Goal: Task Accomplishment & Management: Use online tool/utility

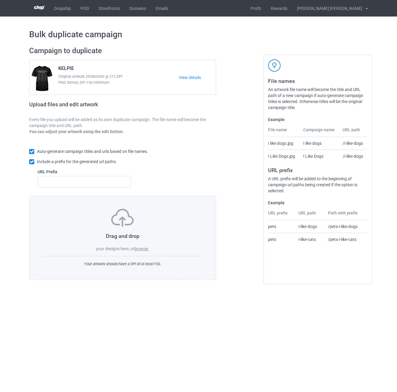
click at [142, 249] on label "browse" at bounding box center [141, 249] width 14 height 5
click at [0, 0] on input "browse" at bounding box center [0, 0] width 0 height 0
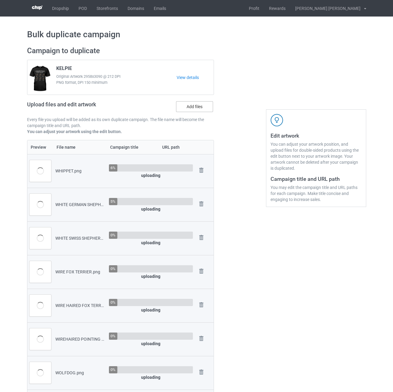
click at [191, 105] on label "Add files" at bounding box center [194, 106] width 37 height 11
click at [0, 0] on input "Add files" at bounding box center [0, 0] width 0 height 0
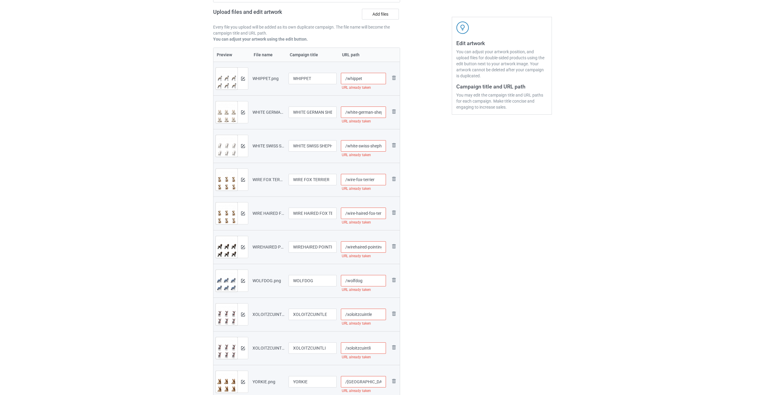
scroll to position [30, 0]
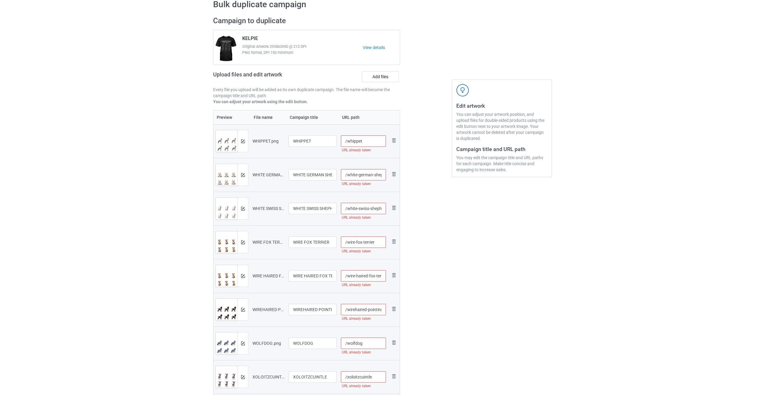
click at [377, 142] on input "/whippet" at bounding box center [363, 140] width 45 height 11
drag, startPoint x: 374, startPoint y: 141, endPoint x: 362, endPoint y: 140, distance: 12.6
click at [362, 140] on input "/whippet-und" at bounding box center [363, 140] width 45 height 11
type input "/whippet-und"
click at [372, 173] on input "/white-german-shepherd" at bounding box center [363, 174] width 45 height 11
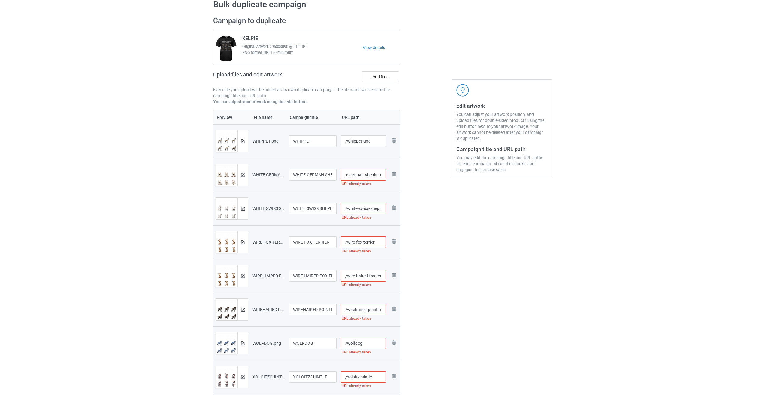
paste input "-und"
type input "/white-german-shepherd-und"
click at [377, 209] on input "/white-swiss-shepherd" at bounding box center [363, 208] width 45 height 11
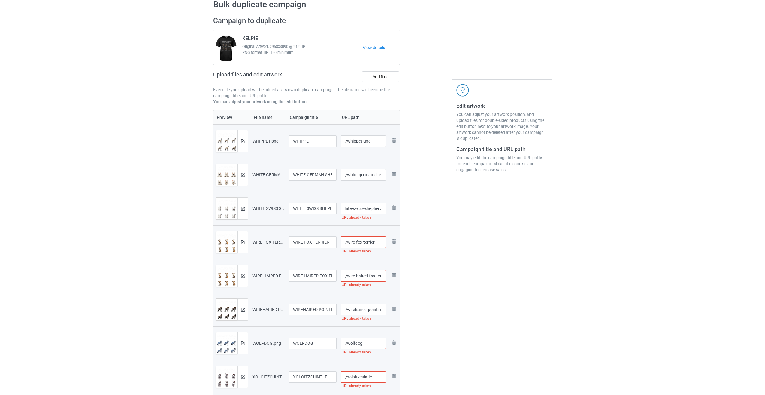
paste input "-und"
type input "/white-swiss-shepherd-und"
click at [379, 243] on input "/wire-fox-terrier" at bounding box center [363, 241] width 45 height 11
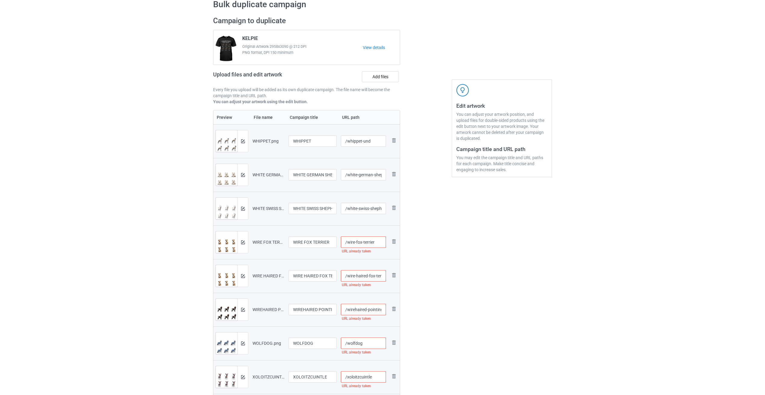
paste input "-und"
type input "/wire-fox-terrier-und"
click at [376, 276] on input "/wire-haired-fox-terrier" at bounding box center [363, 275] width 45 height 11
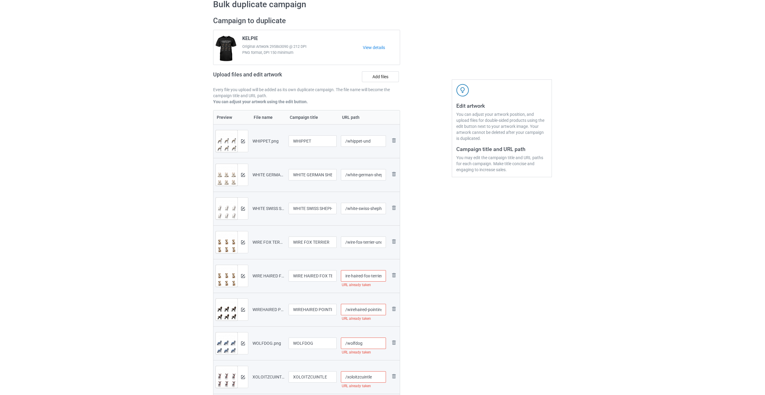
paste input "-und"
type input "/wire-haired-fox-terrier-und"
click at [369, 309] on input "/wirehaired-pointing-griffon" at bounding box center [363, 309] width 45 height 11
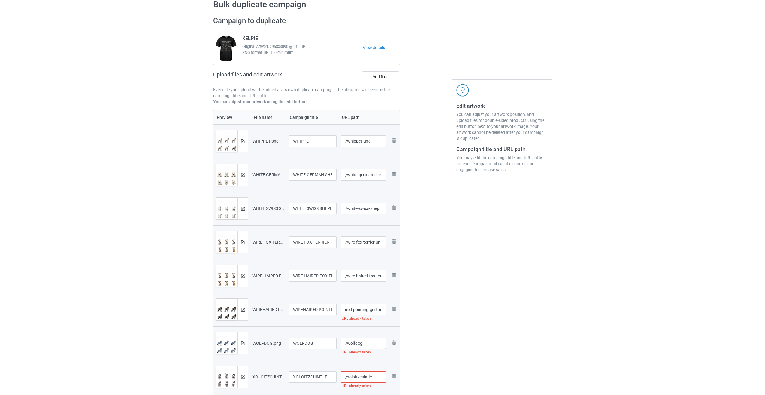
paste input "-und"
type input "/wirehaired-pointing-griffon-und"
click at [373, 341] on input "/wolfdog" at bounding box center [363, 342] width 45 height 11
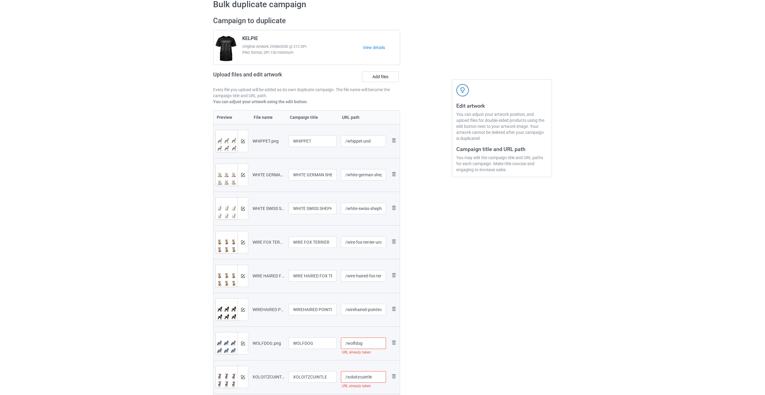
paste input "-und"
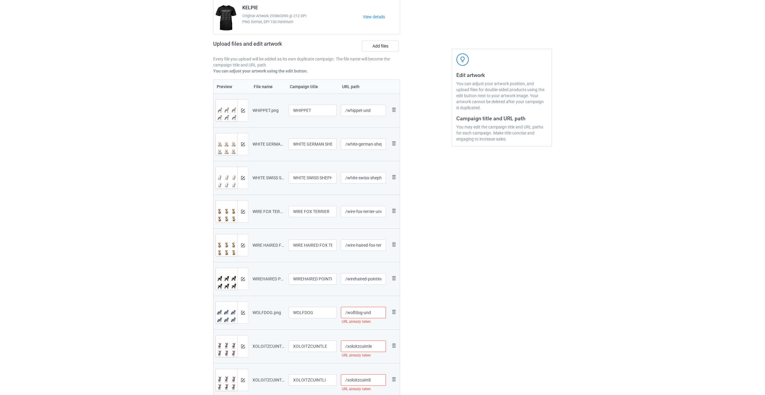
scroll to position [90, 0]
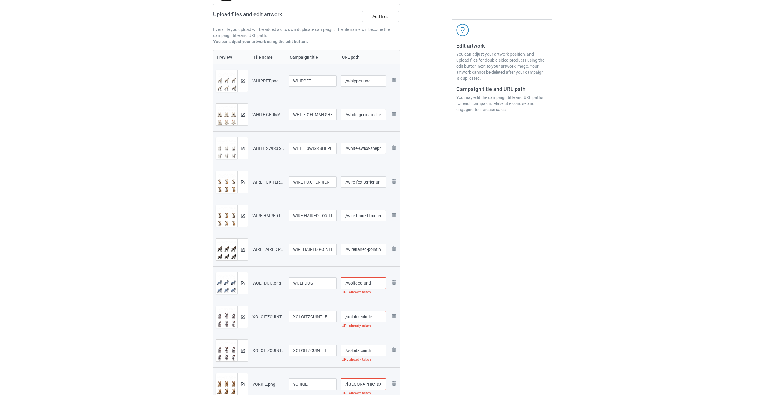
type input "/wolfdog-und"
click at [379, 317] on input "/xoloitzcuintle" at bounding box center [363, 316] width 45 height 11
paste input "-und"
type input "/xoloitzcuintle-und"
click at [379, 352] on input "/xoloitzcuintli" at bounding box center [363, 350] width 45 height 11
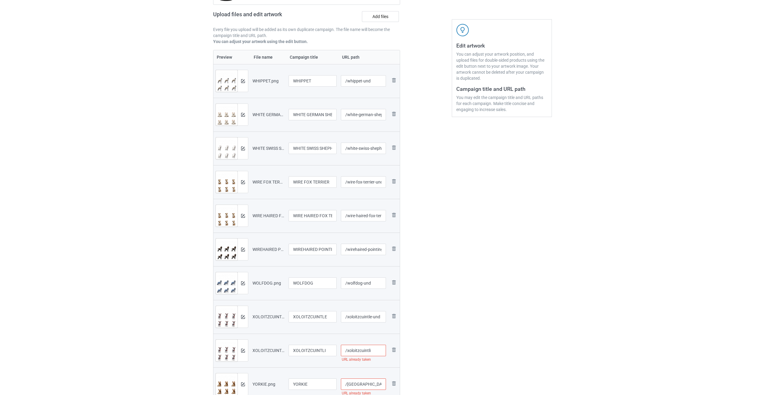
paste input "-und"
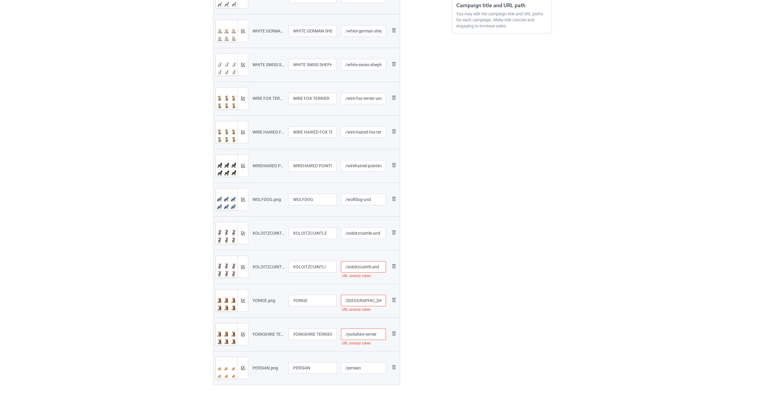
scroll to position [210, 0]
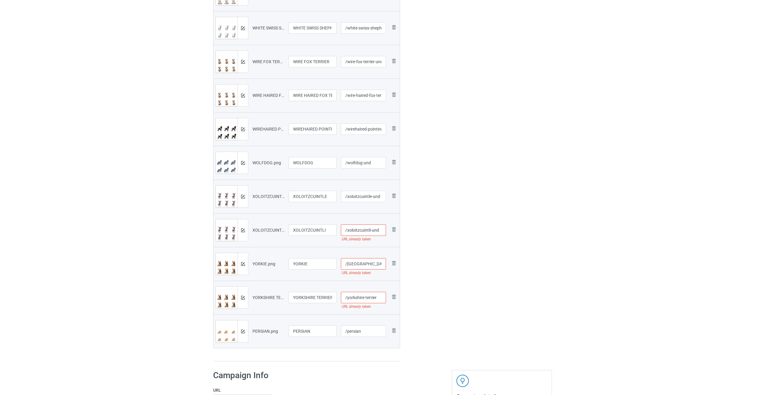
type input "/xoloitzcuintli-und"
click at [369, 267] on input "/[GEOGRAPHIC_DATA]" at bounding box center [363, 263] width 45 height 11
paste input "-und"
type input "/yorkie-und"
click at [380, 297] on input "/yorkshire-terrier" at bounding box center [363, 297] width 45 height 11
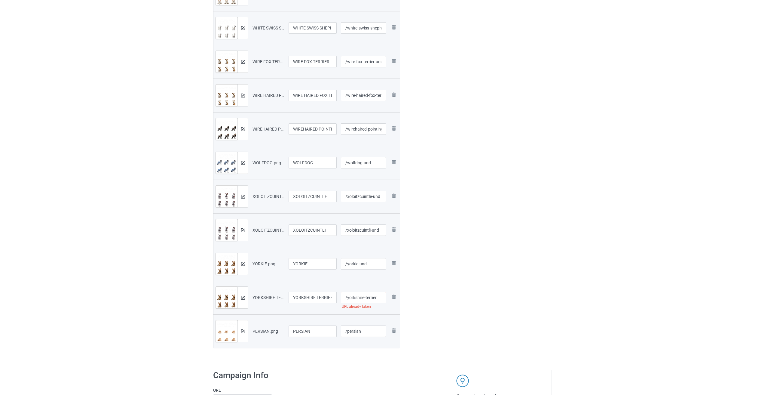
paste input "-und"
type input "/yorkshire-terrier-und"
click at [375, 329] on input "/persian" at bounding box center [363, 330] width 45 height 11
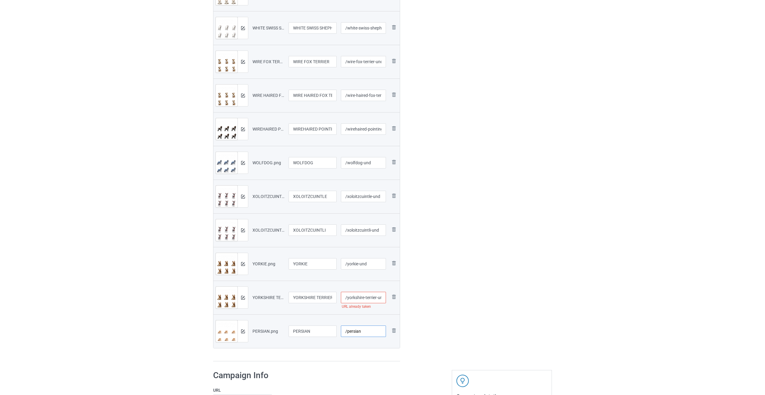
paste input "-und"
type input "/persian-und"
click at [397, 321] on div at bounding box center [425, 99] width 43 height 534
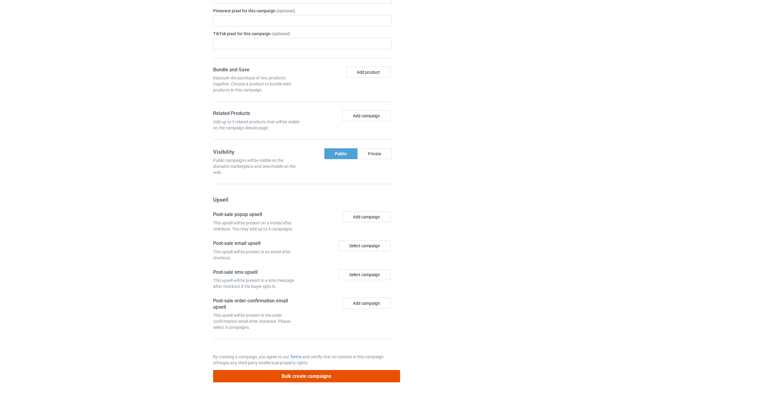
click at [311, 376] on button "Bulk create campaigns" at bounding box center [306, 376] width 187 height 12
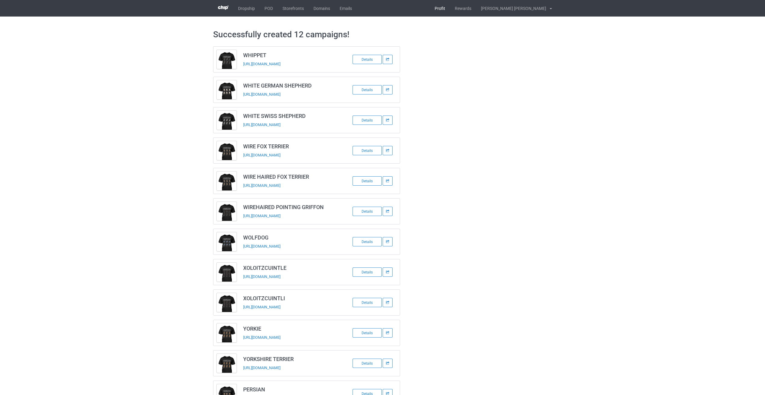
click at [397, 6] on link "Profit" at bounding box center [440, 8] width 20 height 17
